Goal: Transaction & Acquisition: Purchase product/service

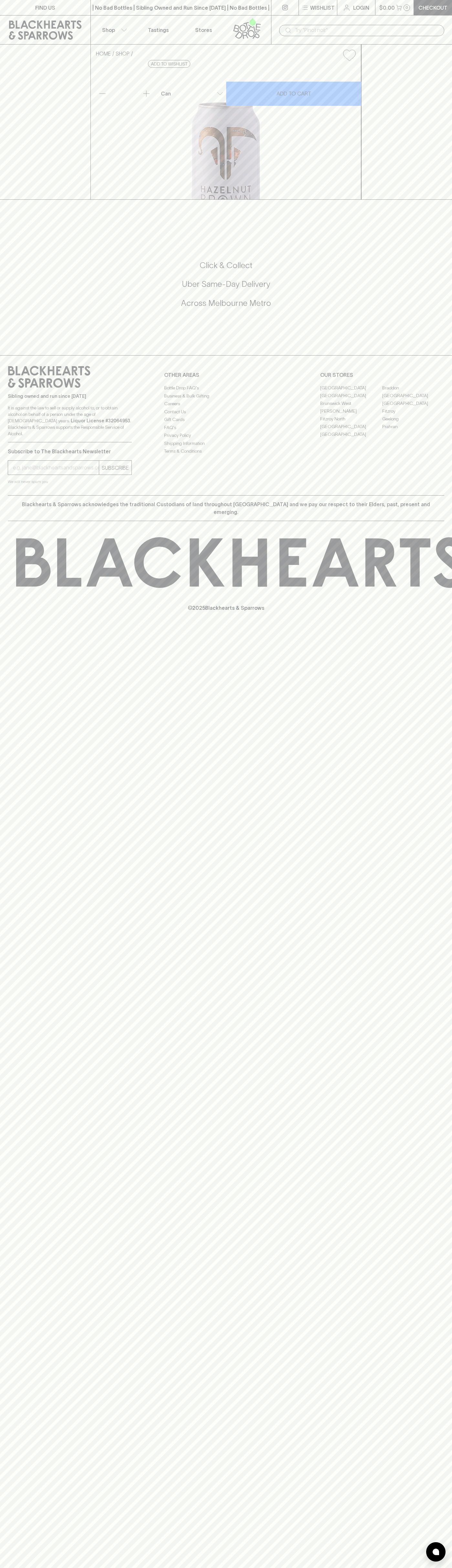
click at [383, 22] on div "​" at bounding box center [361, 30] width 181 height 29
click at [451, 858] on html "FIND US | No Bad Bottles | Sibling Owned and Run Since 2006 | No Bad Bottles | …" at bounding box center [226, 784] width 452 height 1568
click at [335, 1567] on html "FIND US | No Bad Bottles | Sibling Owned and Run Since 2006 | No Bad Bottles | …" at bounding box center [226, 784] width 452 height 1568
click at [1, 1497] on div "FIND US | No Bad Bottles | Sibling Owned and Run Since 2006 | No Bad Bottles | …" at bounding box center [226, 784] width 452 height 1568
